Goal: Transaction & Acquisition: Purchase product/service

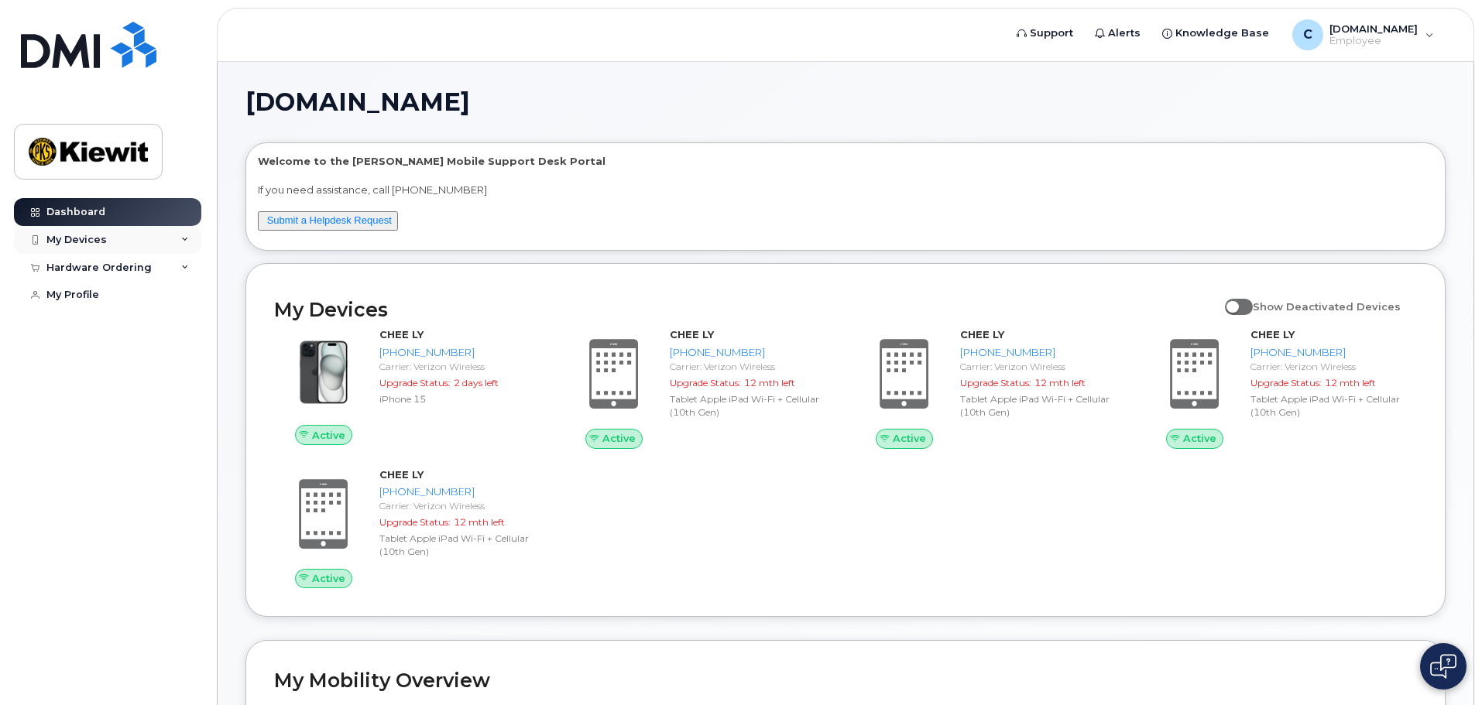
click at [127, 235] on div "My Devices" at bounding box center [107, 240] width 187 height 28
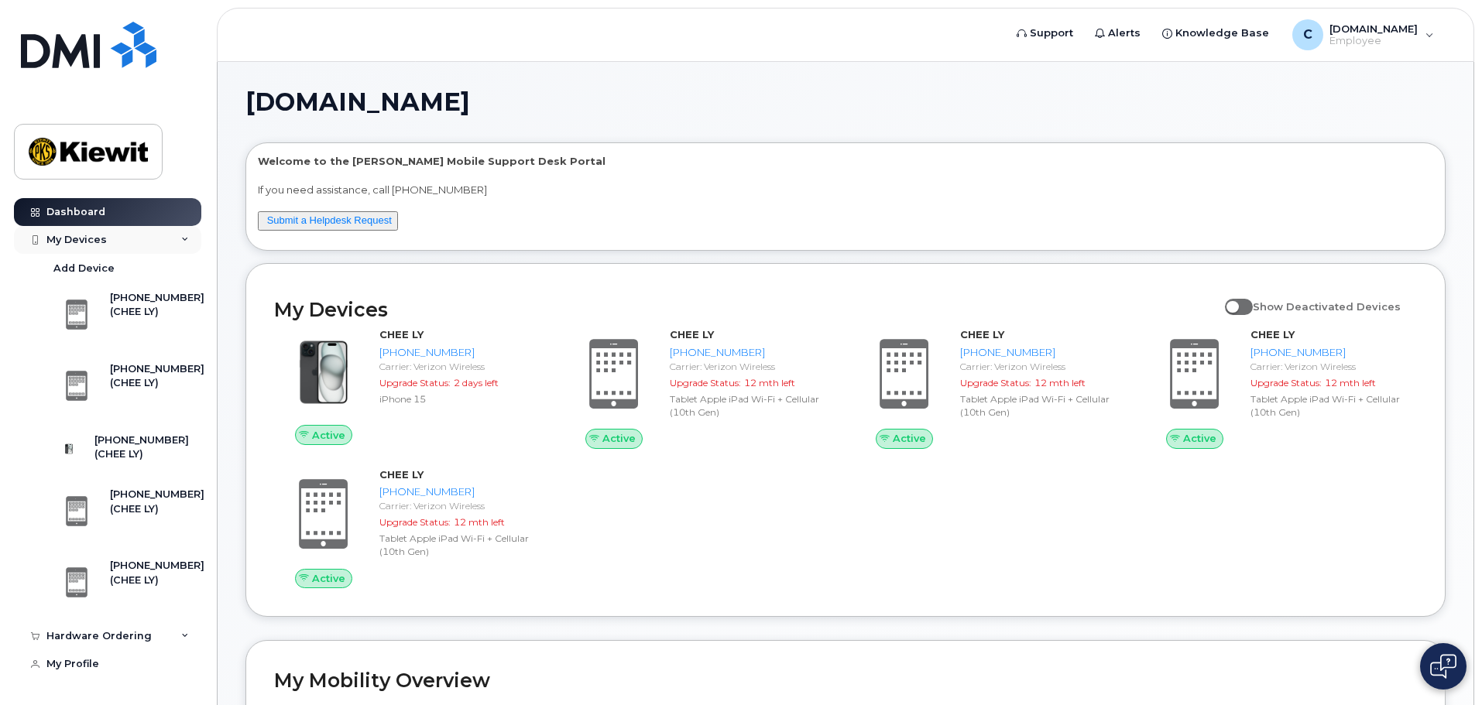
click at [127, 235] on div "My Devices" at bounding box center [107, 240] width 187 height 28
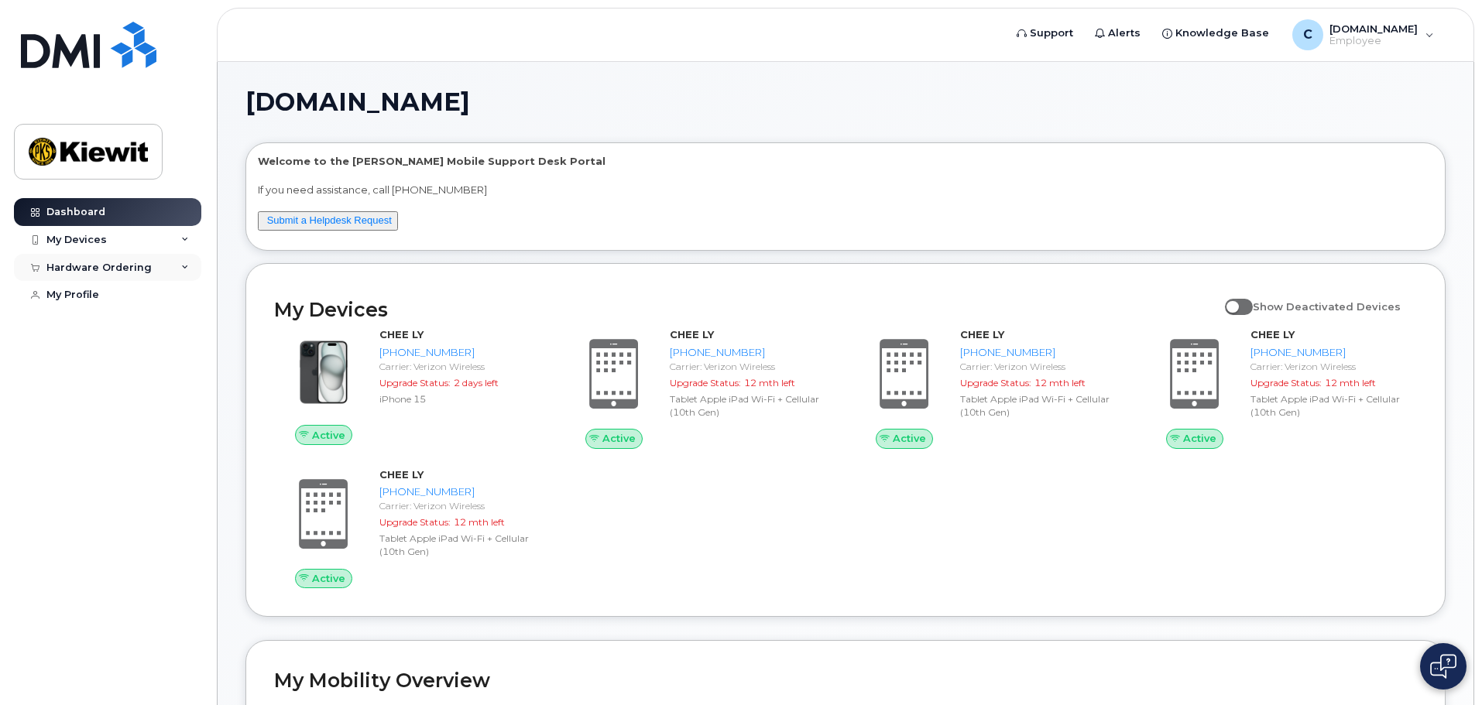
click at [126, 265] on div "Hardware Ordering" at bounding box center [98, 268] width 105 height 12
click at [117, 290] on link "New Order" at bounding box center [121, 295] width 160 height 29
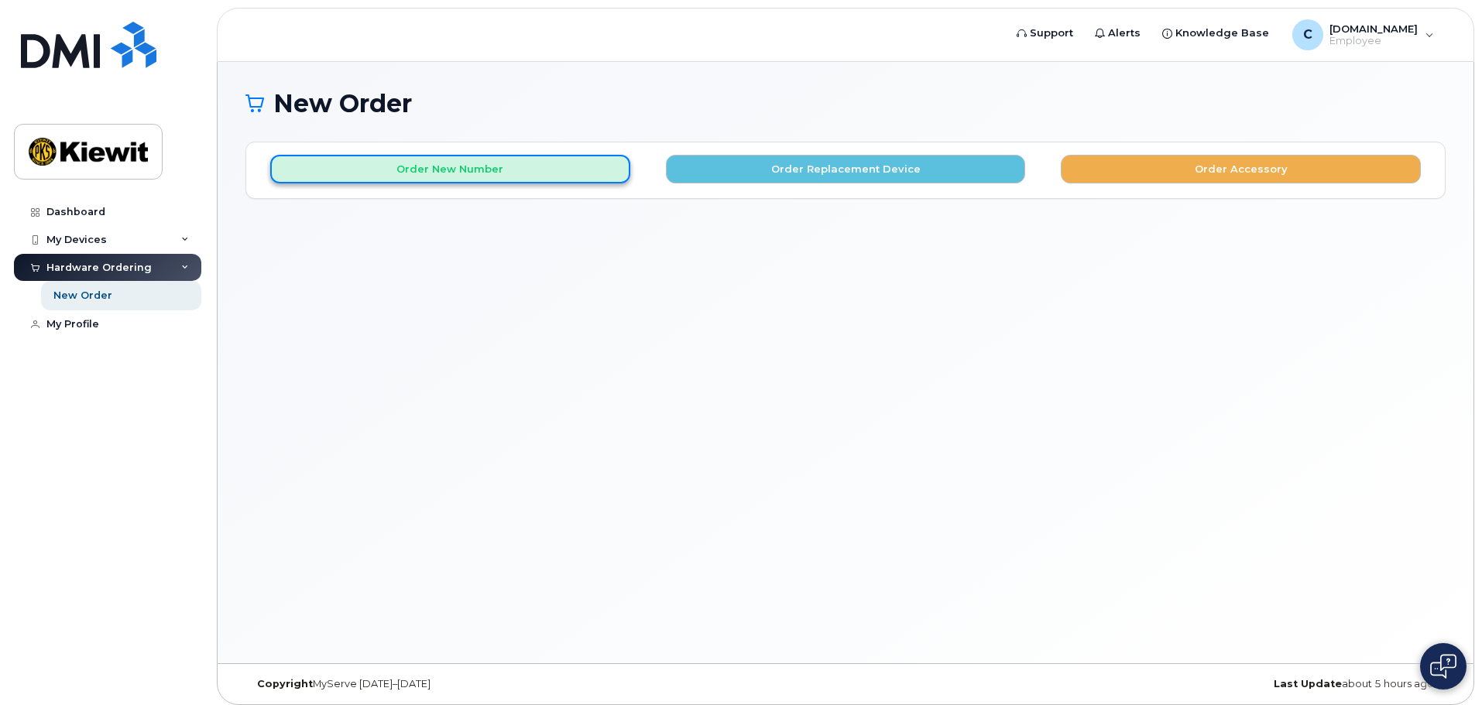
click at [560, 163] on button "Order New Number" at bounding box center [450, 169] width 360 height 29
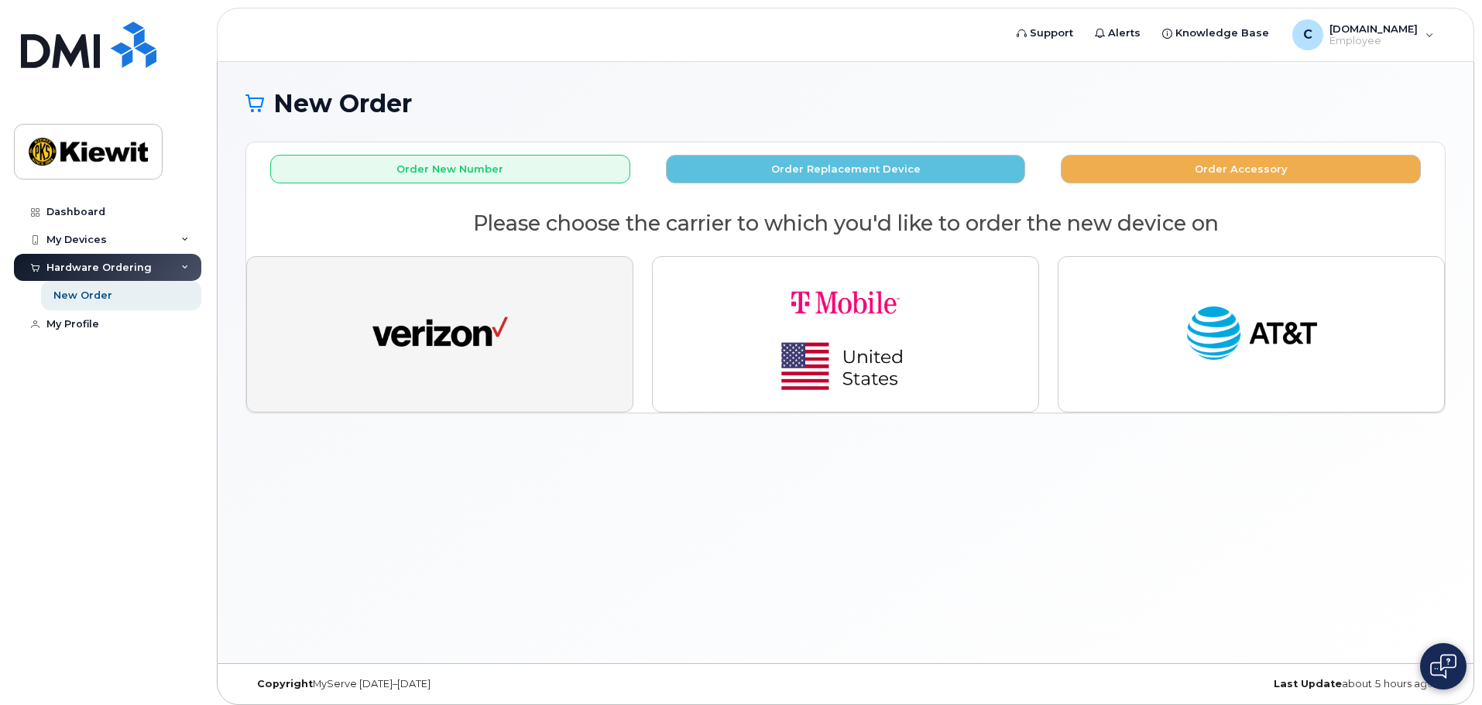
click at [518, 290] on button "button" at bounding box center [439, 334] width 387 height 156
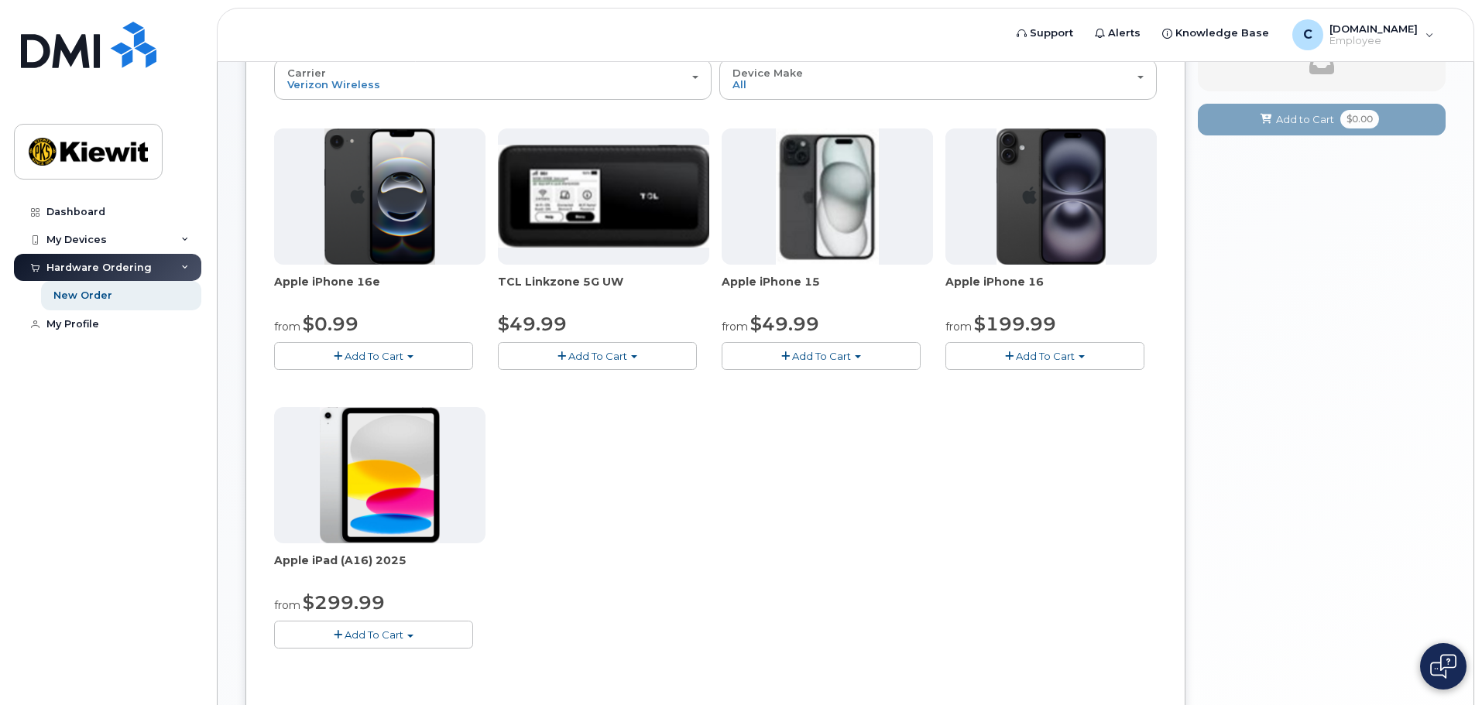
scroll to position [232, 0]
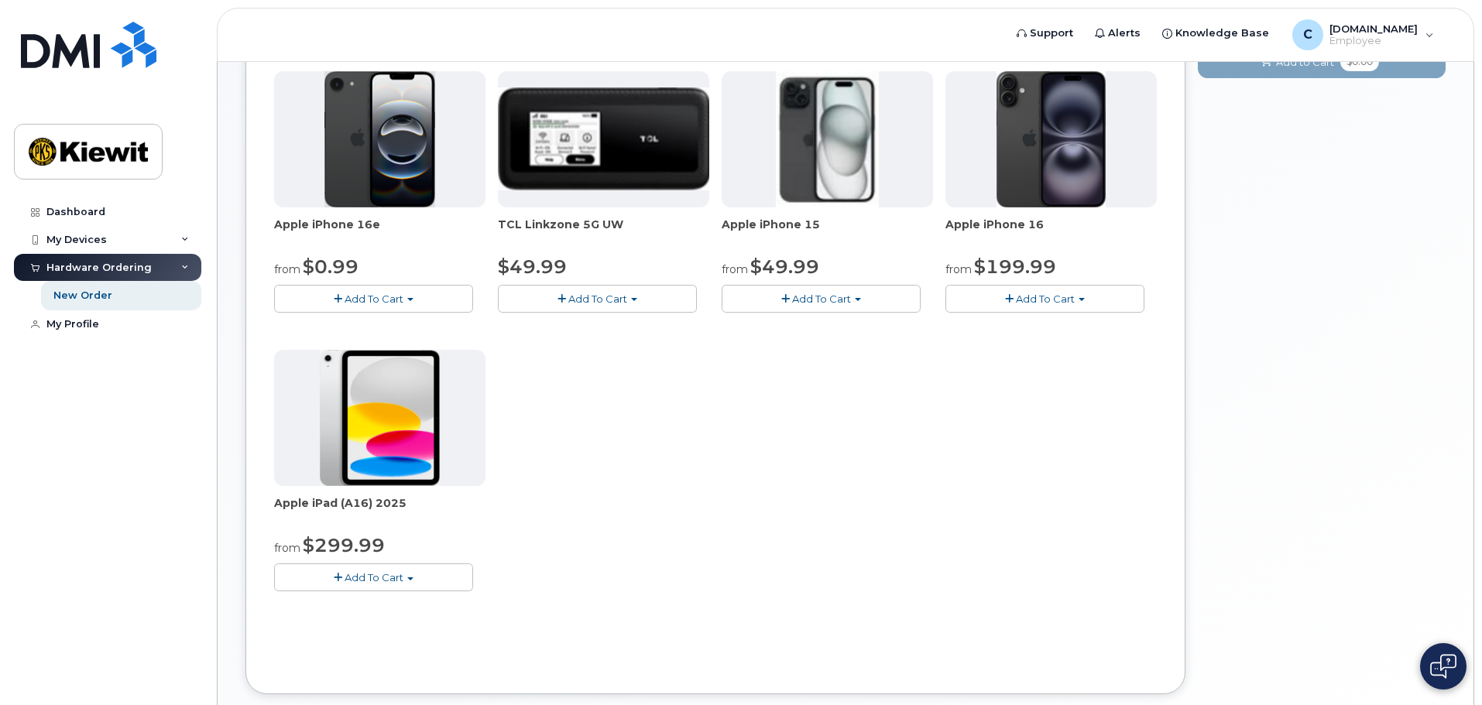
click at [1446, 660] on img at bounding box center [1443, 666] width 26 height 25
click at [1444, 654] on img at bounding box center [1442, 667] width 15 height 26
click at [1444, 663] on img at bounding box center [1443, 666] width 26 height 25
click at [1442, 656] on img at bounding box center [1442, 667] width 15 height 26
click at [1073, 32] on span "Support" at bounding box center [1051, 33] width 43 height 15
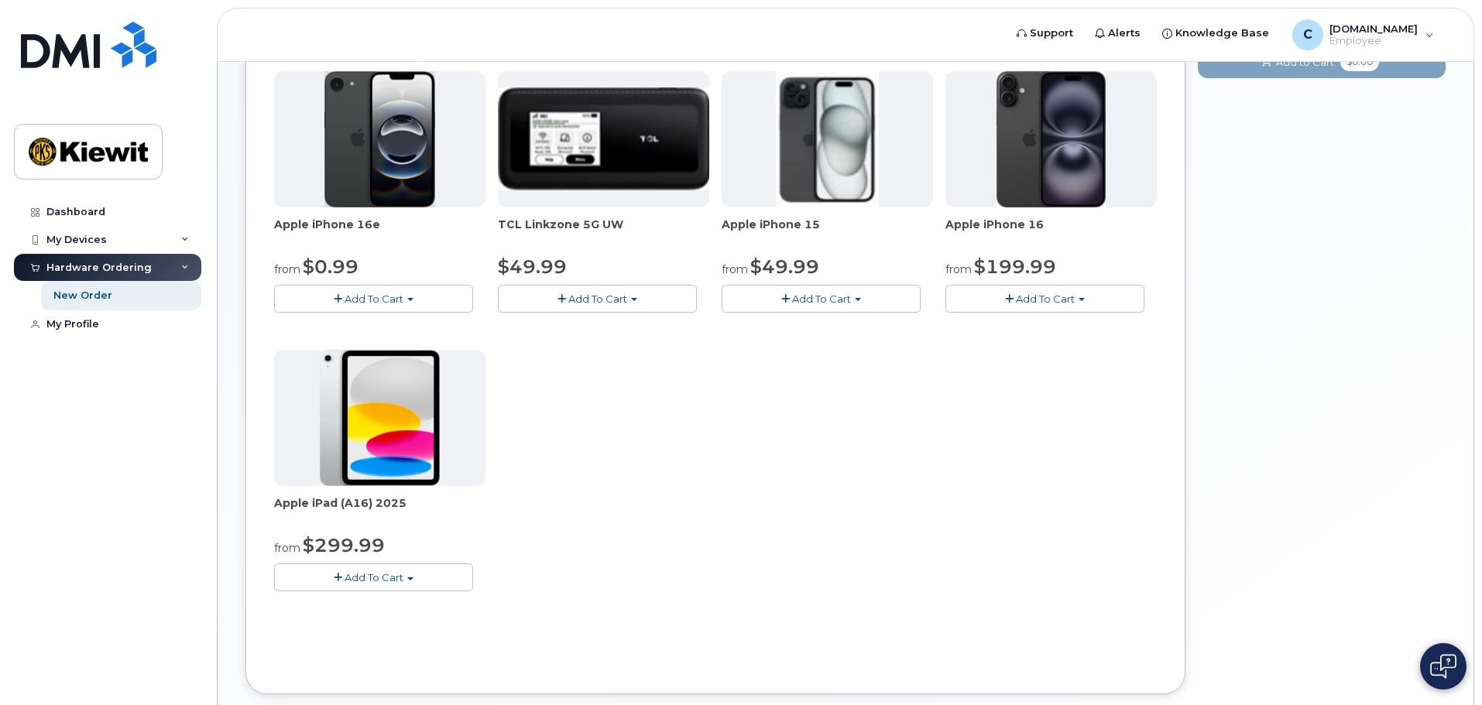
click at [1419, 670] on div "Your Cart is Empty! Choose product from the left side and you will see the new …" at bounding box center [1322, 313] width 248 height 808
click at [1419, 669] on div "Your Cart is Empty! Choose product from the left side and you will see the new …" at bounding box center [1322, 313] width 248 height 808
click at [1419, 663] on div "Your Cart is Empty! Choose product from the left side and you will see the new …" at bounding box center [1322, 313] width 248 height 808
click at [1422, 661] on button at bounding box center [1443, 666] width 46 height 46
click at [1452, 661] on button at bounding box center [1443, 666] width 46 height 46
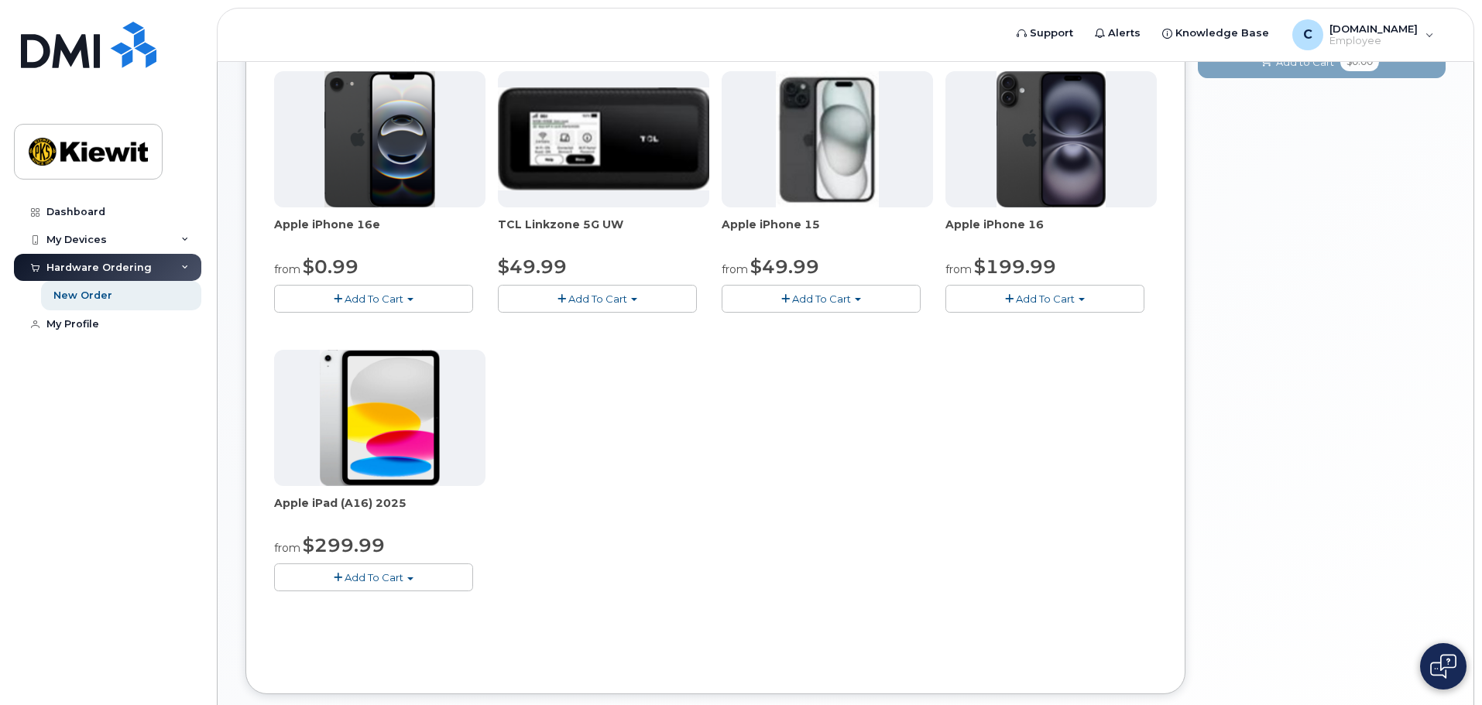
click at [1452, 661] on img at bounding box center [1443, 666] width 26 height 25
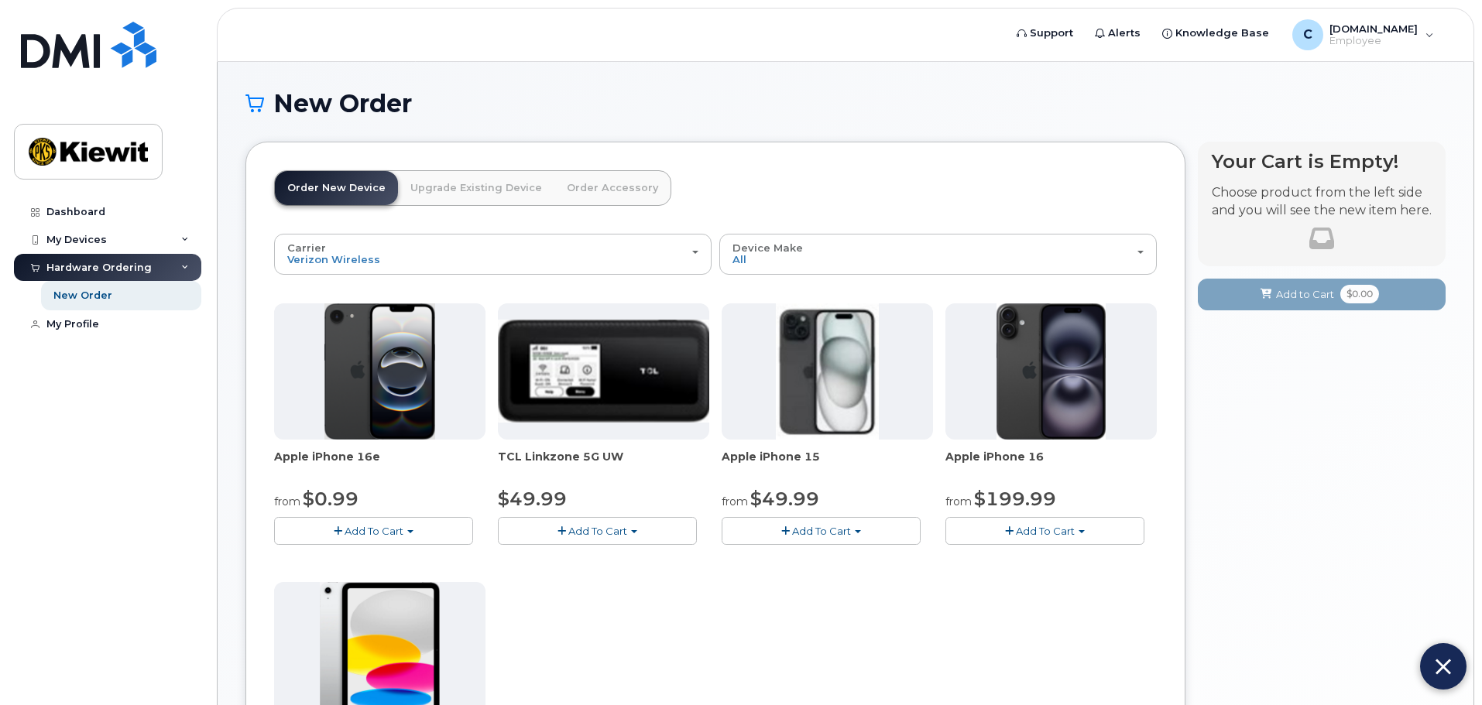
scroll to position [155, 0]
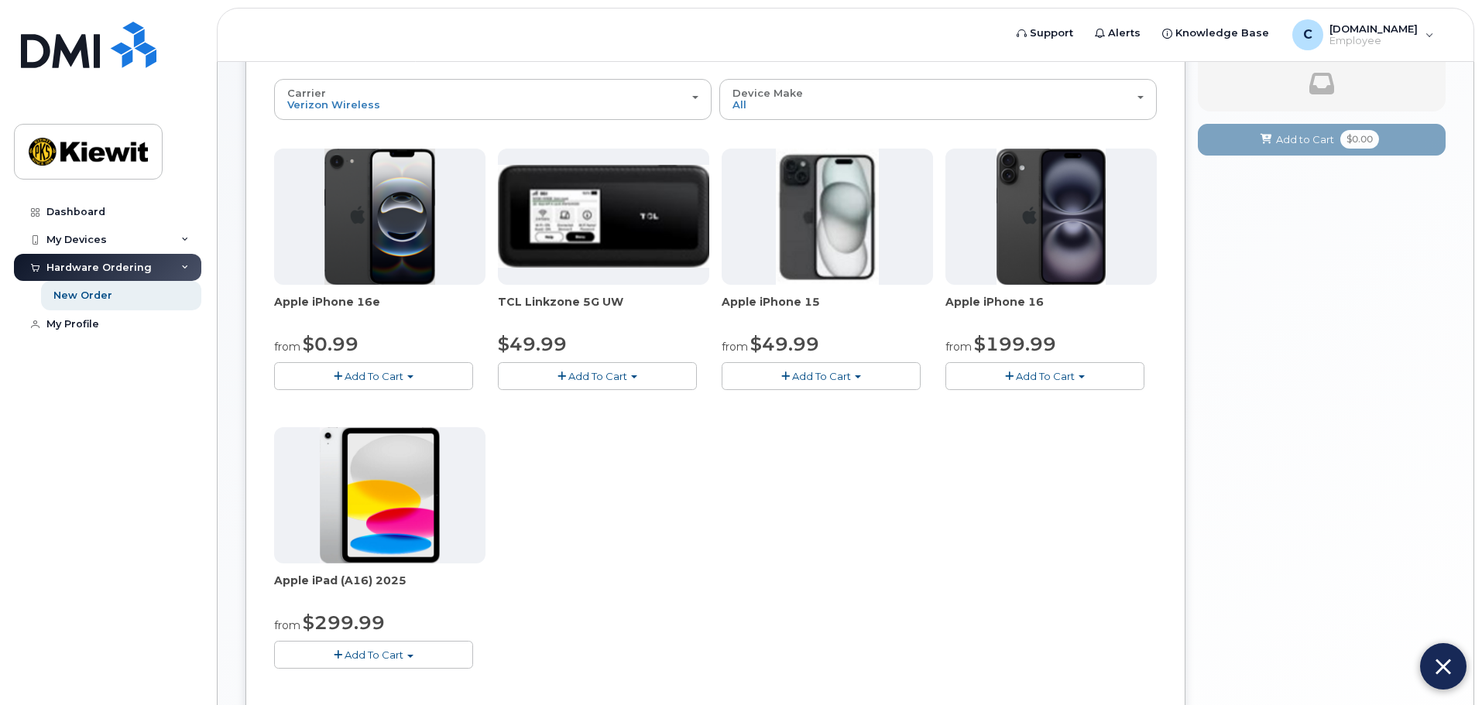
click at [1444, 667] on img at bounding box center [1442, 667] width 15 height 26
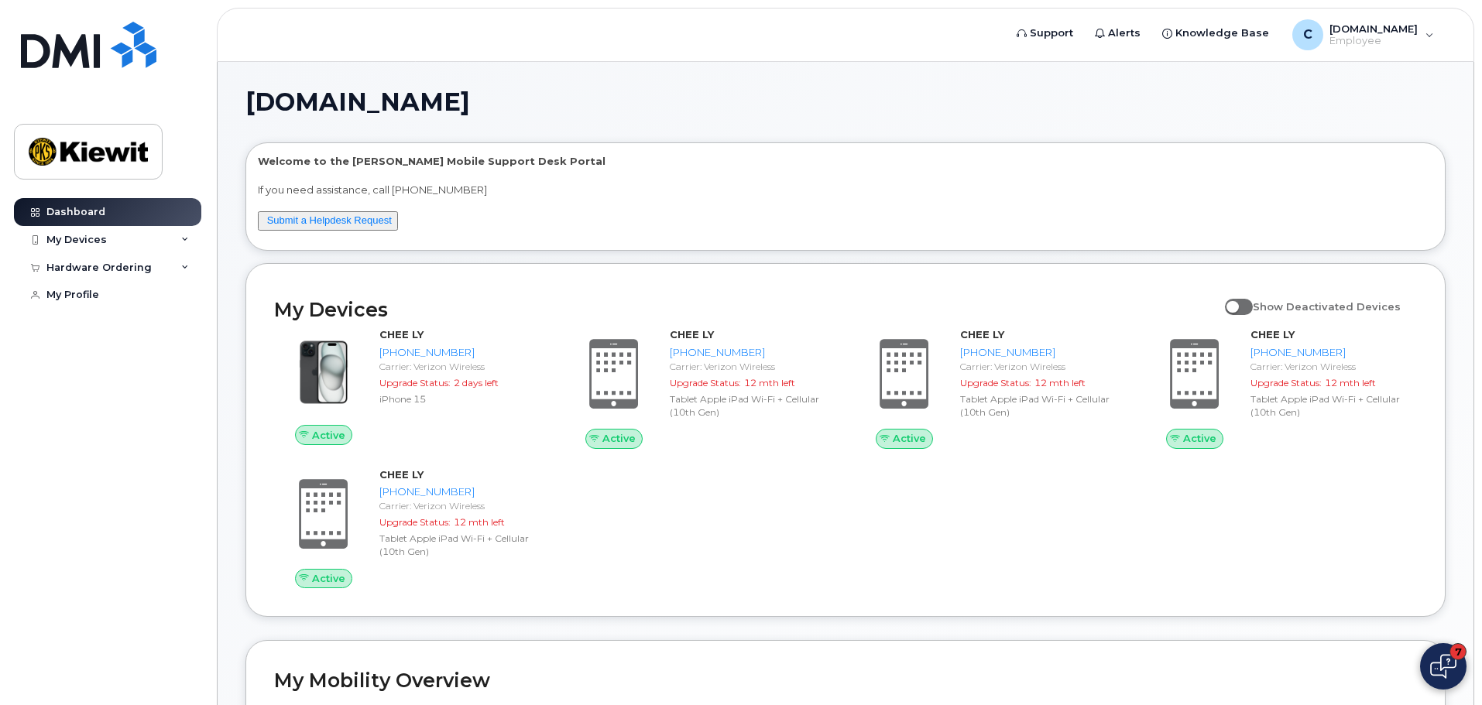
click at [1457, 671] on button "7" at bounding box center [1443, 666] width 46 height 46
click at [1450, 662] on img at bounding box center [1442, 667] width 15 height 26
